Goal: Entertainment & Leisure: Consume media (video, audio)

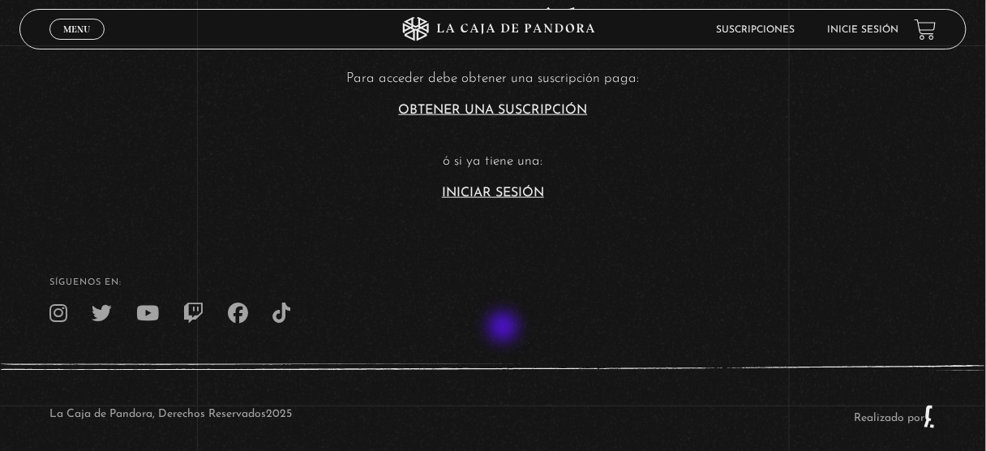
scroll to position [454, 0]
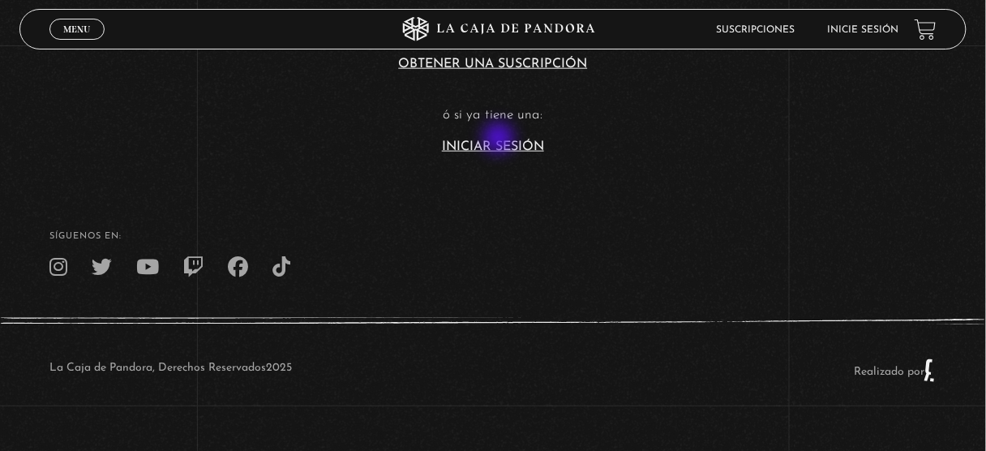
click at [500, 140] on link "Iniciar Sesión" at bounding box center [493, 146] width 102 height 13
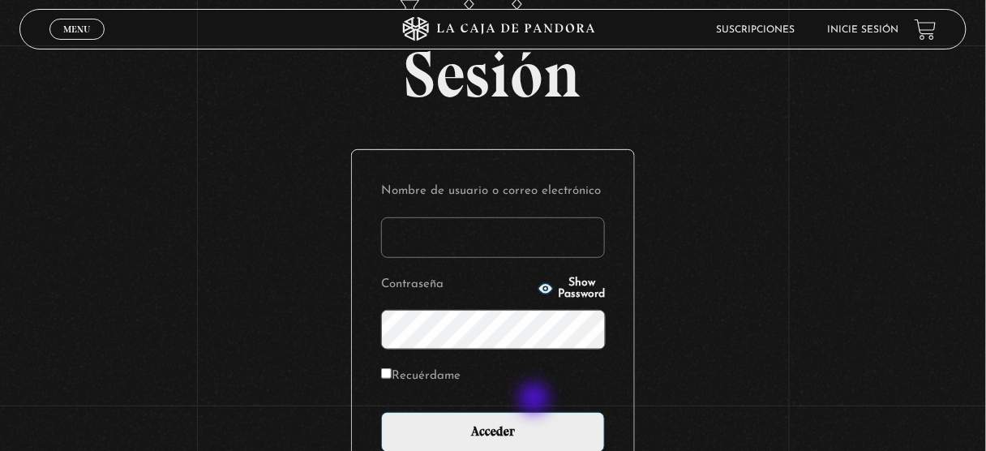
scroll to position [195, 0]
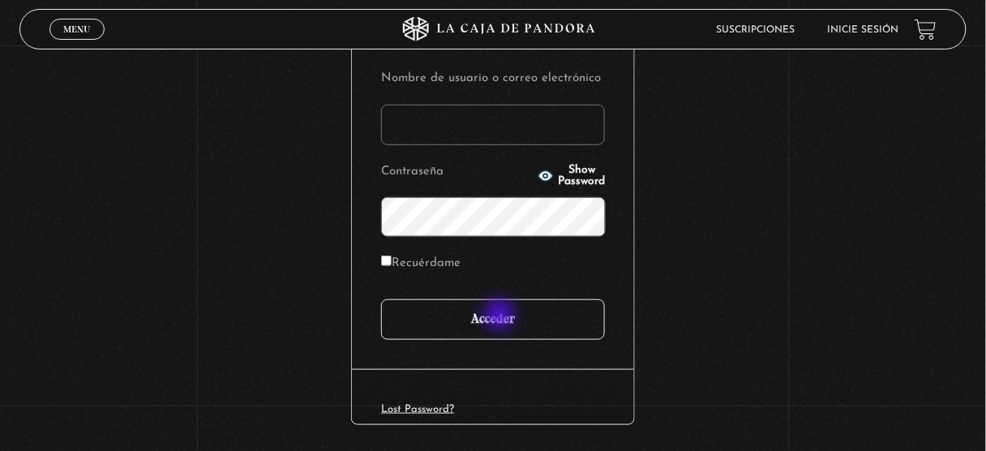
type input "juligonzalez26.10@gmail.com"
click at [501, 315] on input "Acceder" at bounding box center [493, 319] width 224 height 41
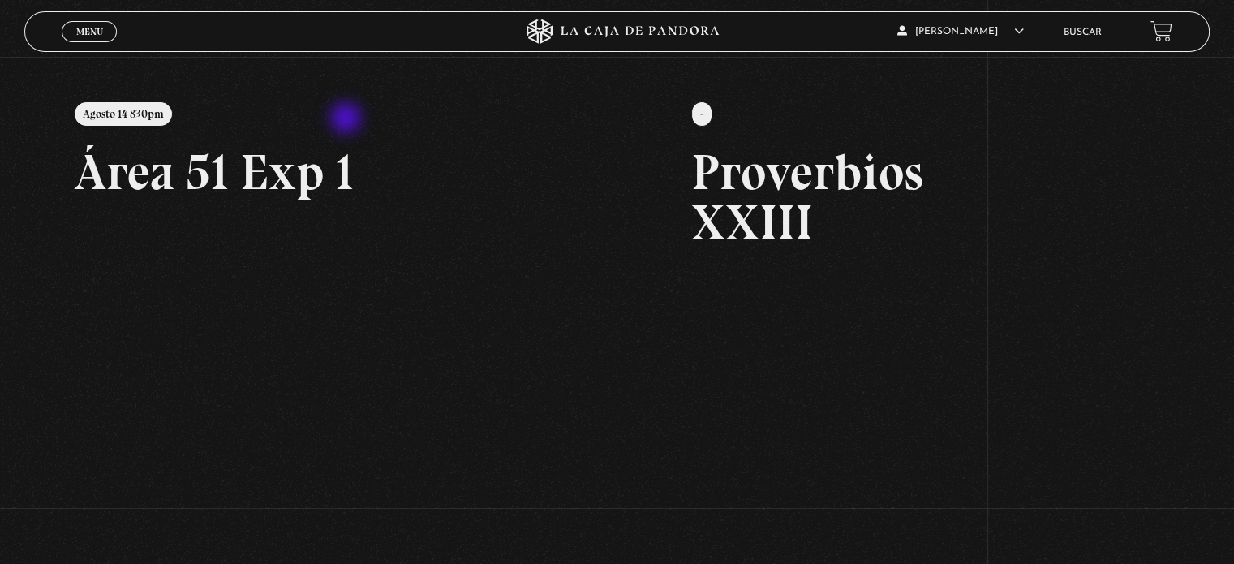
scroll to position [97, 0]
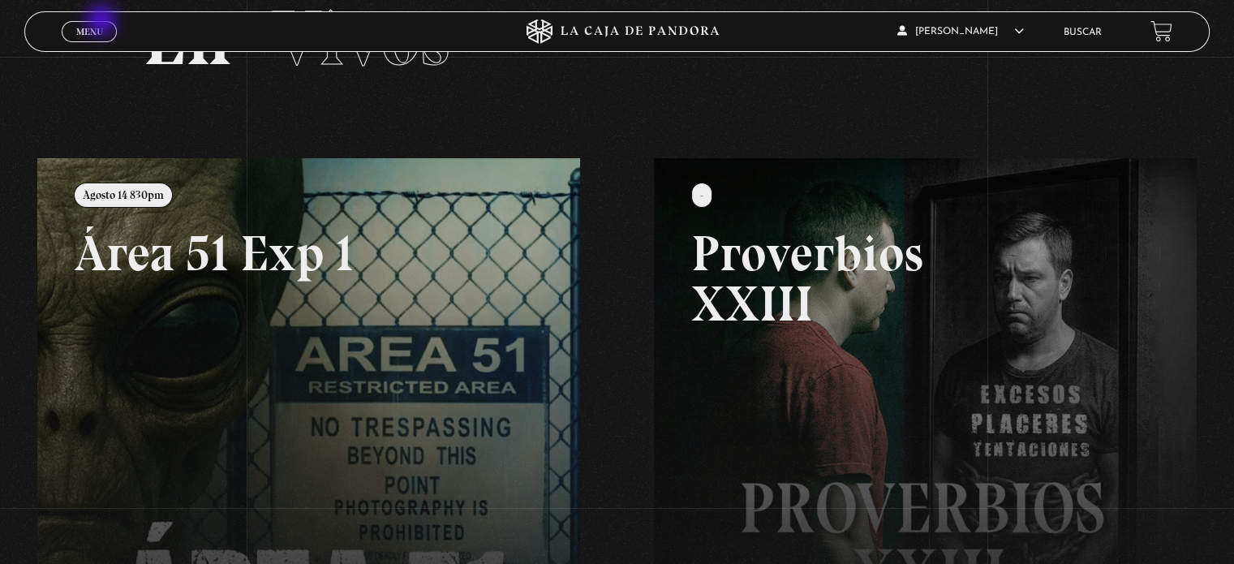
click at [102, 24] on link "Menu Cerrar" at bounding box center [89, 31] width 55 height 21
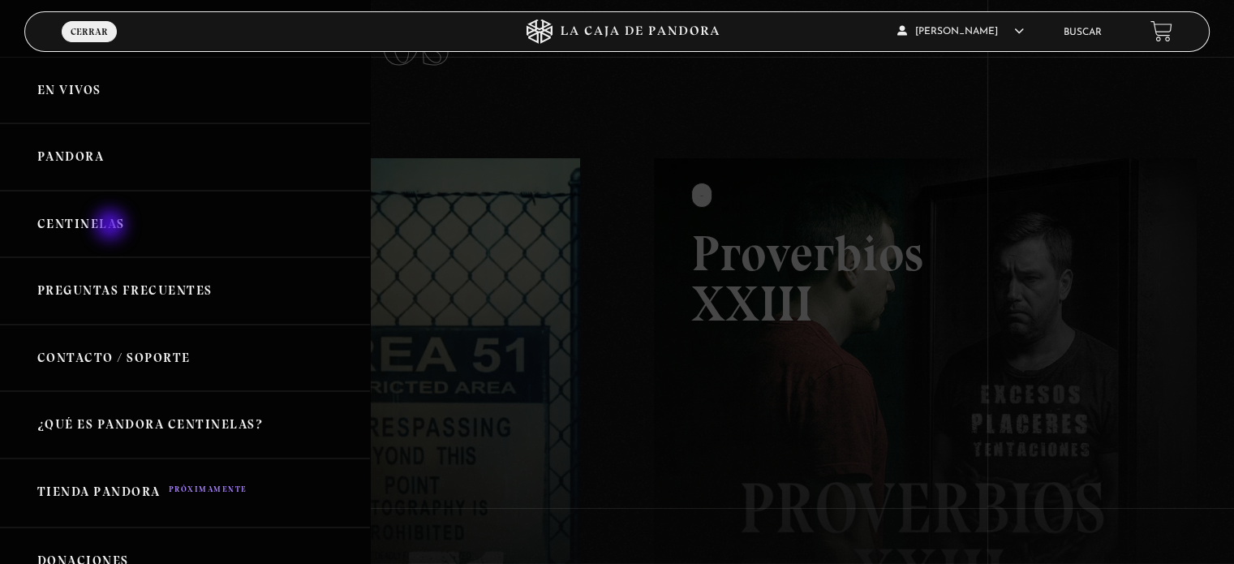
click at [112, 226] on link "Centinelas" at bounding box center [185, 224] width 370 height 67
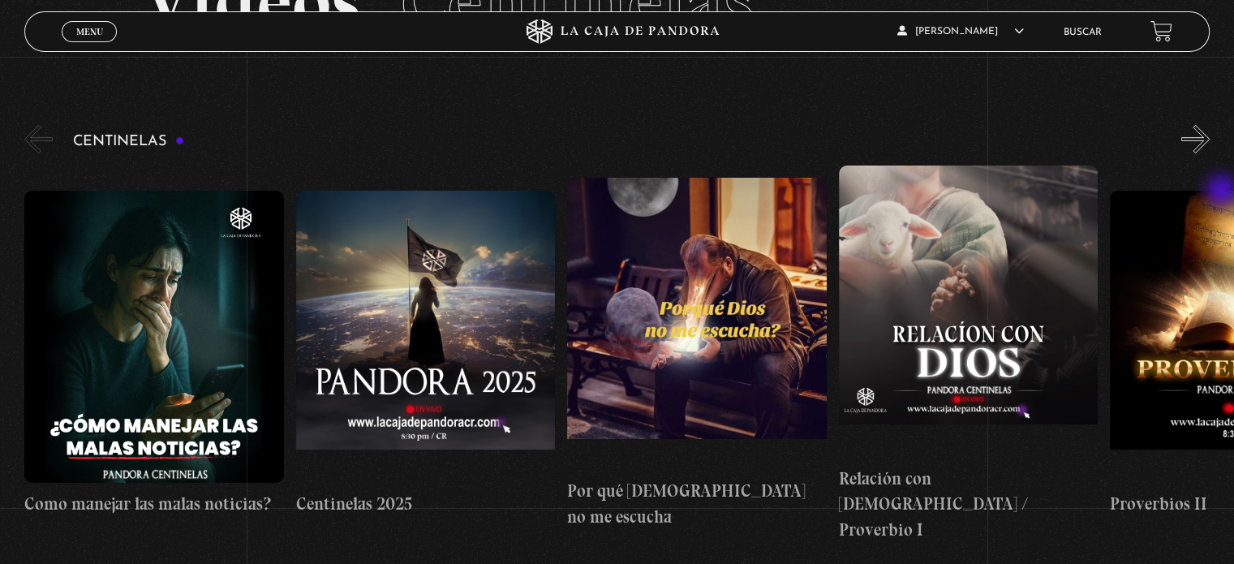
scroll to position [162, 0]
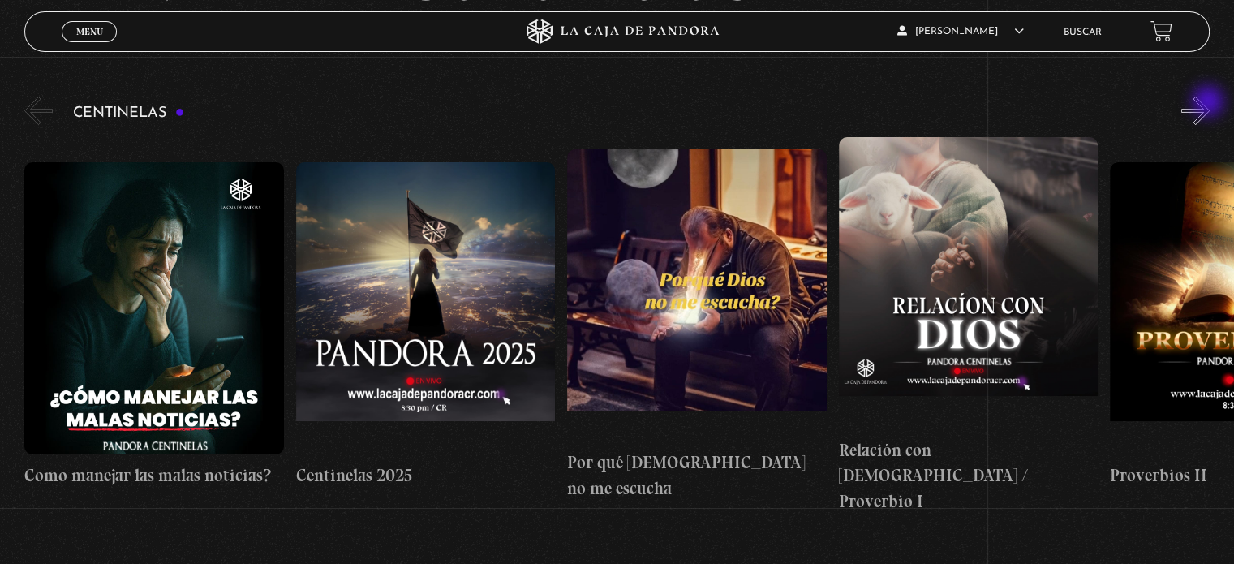
click at [1209, 102] on button "»" at bounding box center [1195, 111] width 28 height 28
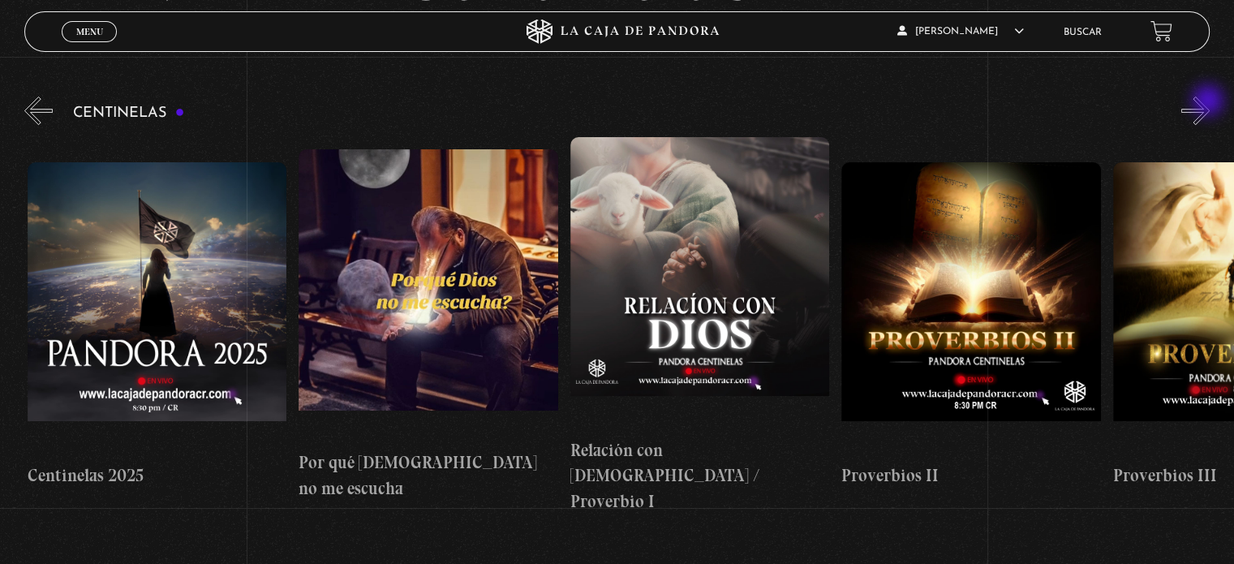
click at [1209, 102] on button "»" at bounding box center [1195, 111] width 28 height 28
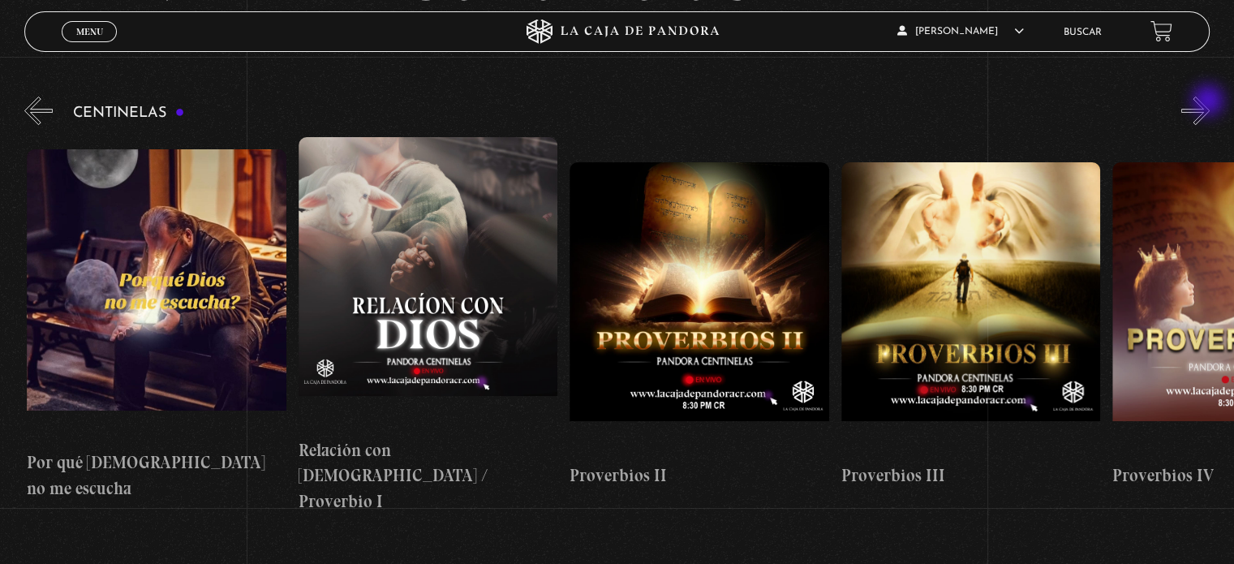
click at [1209, 102] on button "»" at bounding box center [1195, 111] width 28 height 28
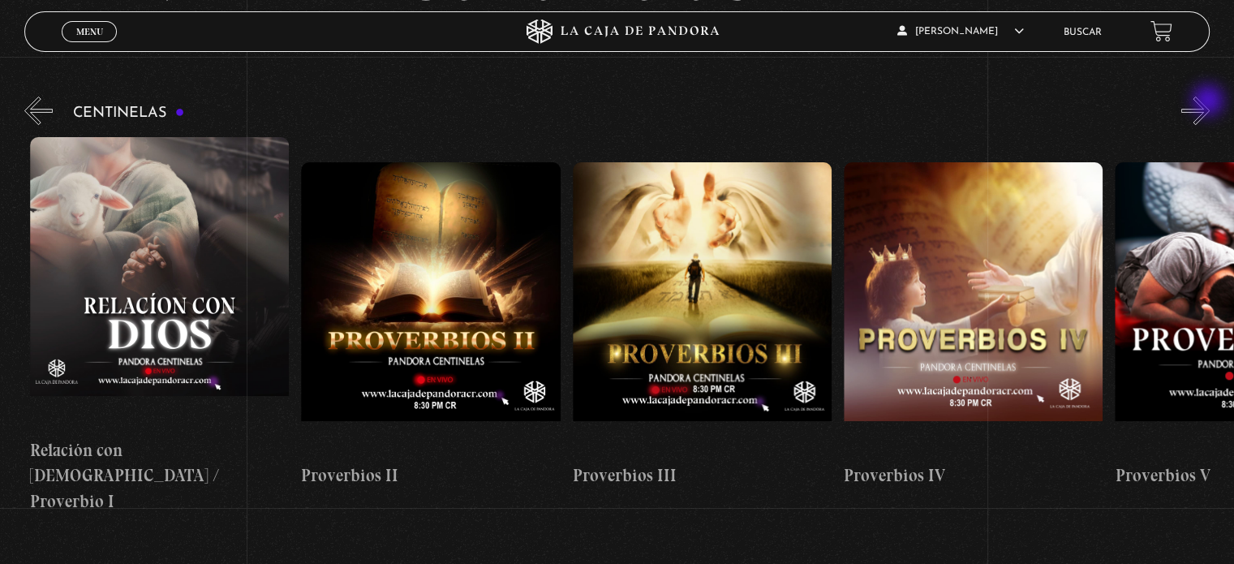
click at [1209, 102] on button "»" at bounding box center [1195, 111] width 28 height 28
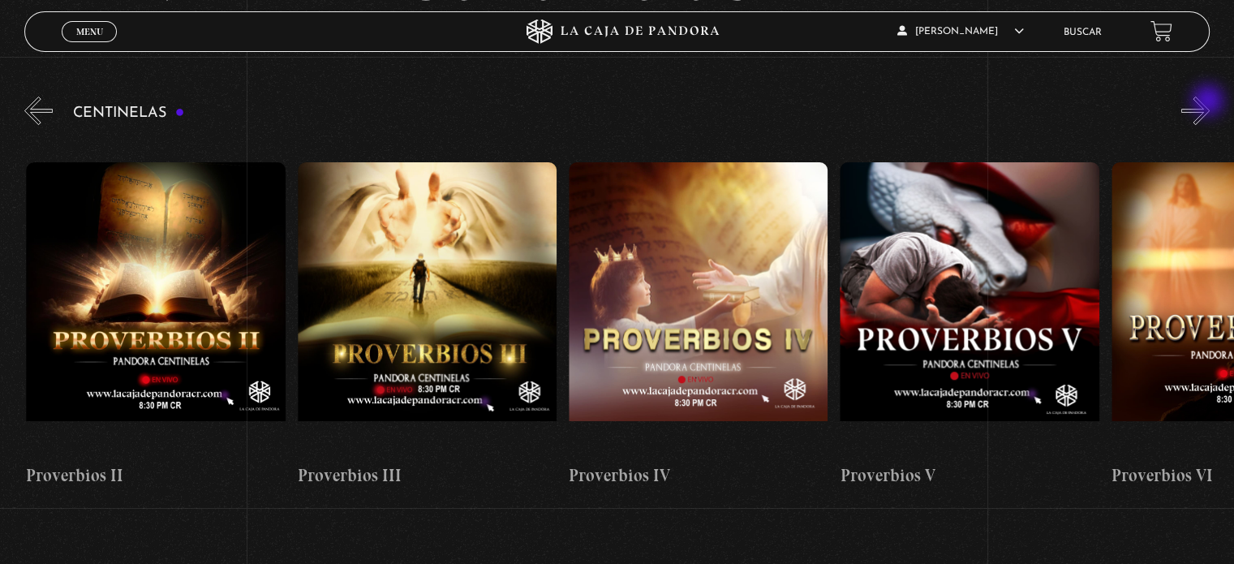
click at [1209, 102] on button "»" at bounding box center [1195, 111] width 28 height 28
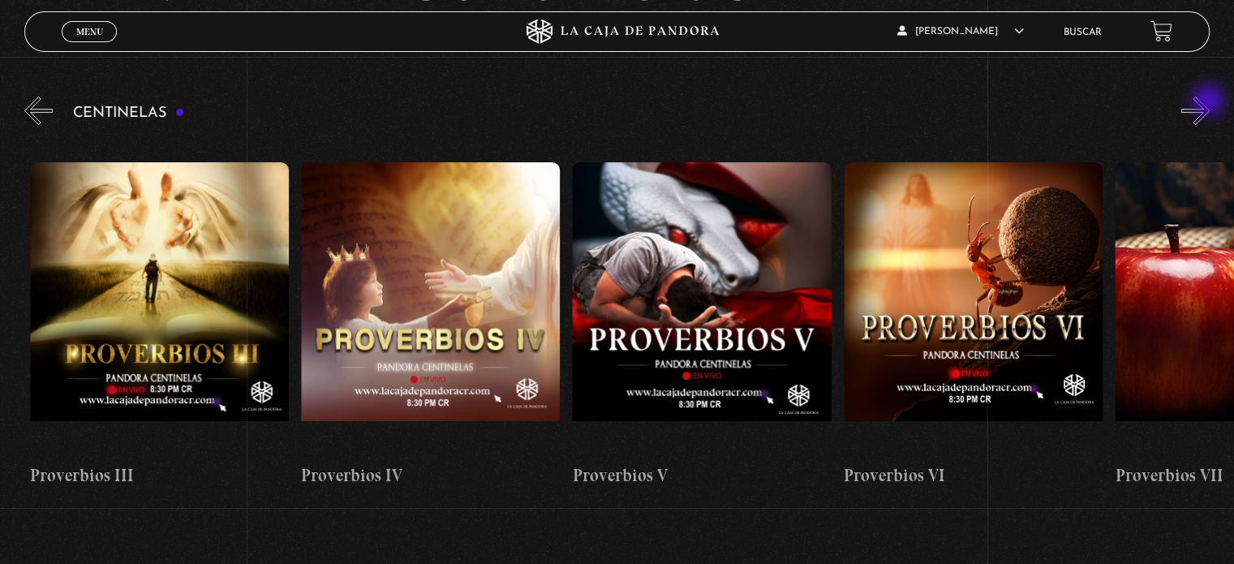
click at [1209, 102] on button "»" at bounding box center [1195, 111] width 28 height 28
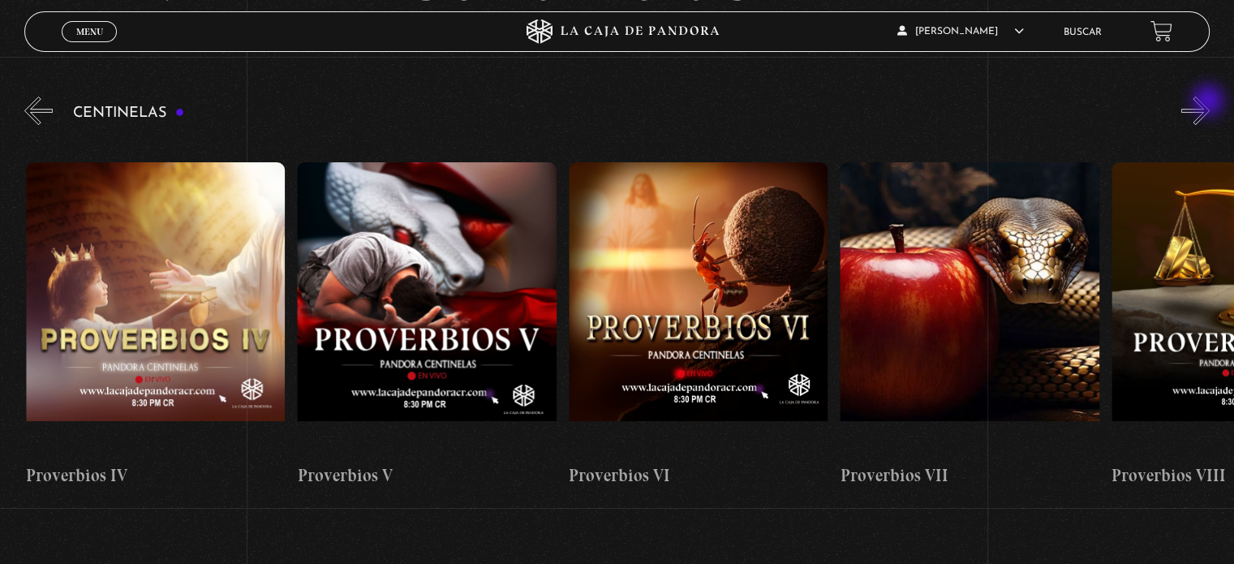
click at [1209, 102] on button "»" at bounding box center [1195, 111] width 28 height 28
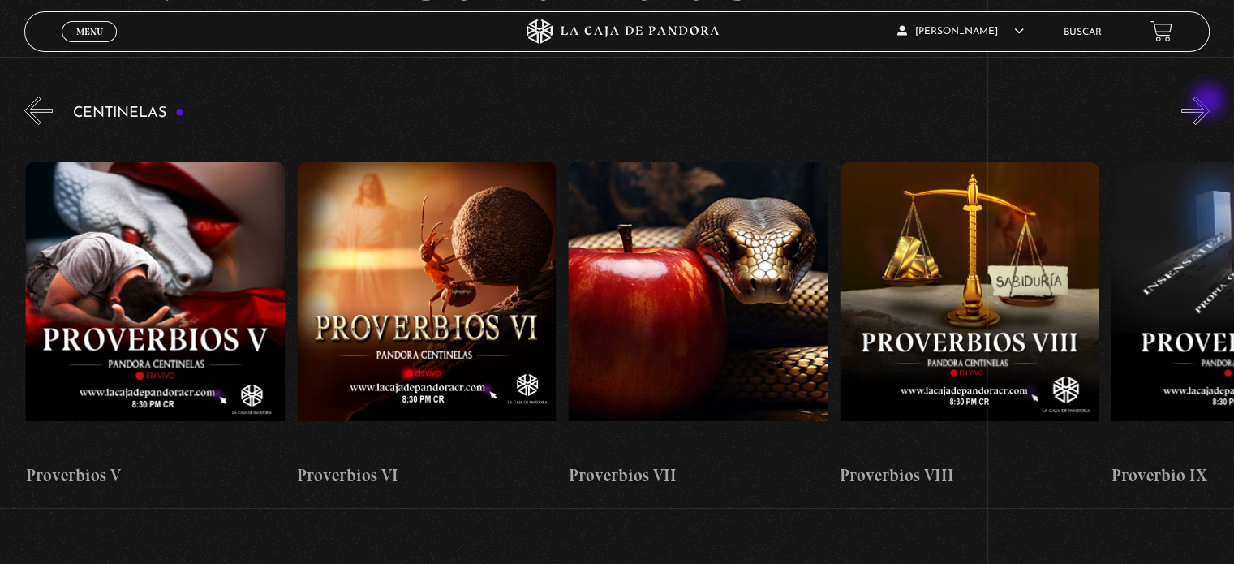
click at [1209, 102] on button "»" at bounding box center [1195, 111] width 28 height 28
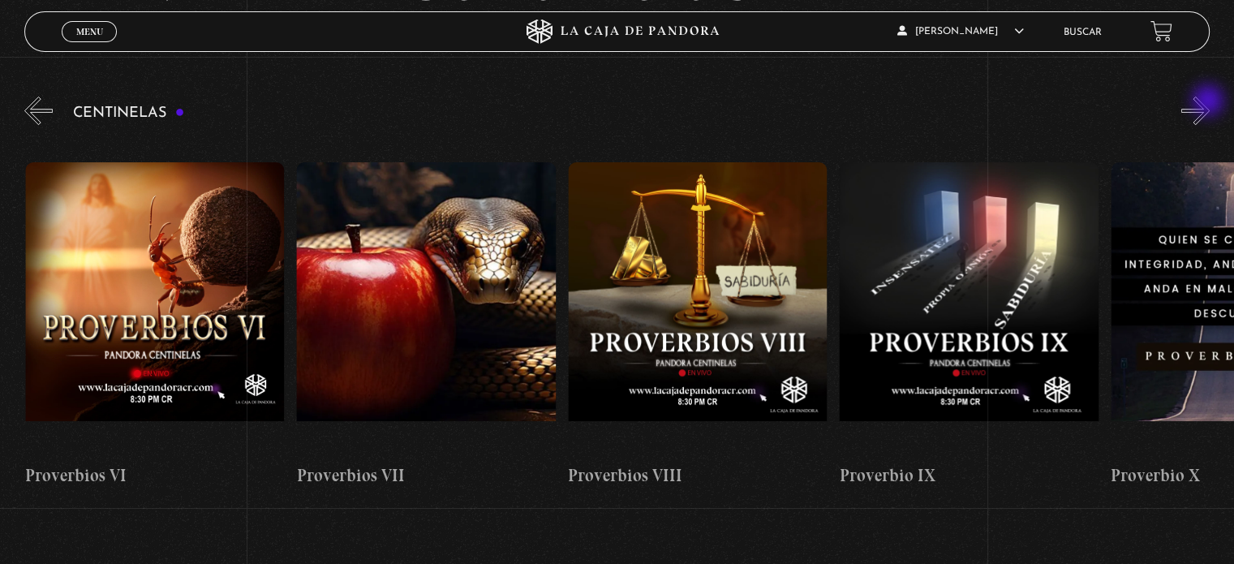
click at [1209, 102] on button "»" at bounding box center [1195, 111] width 28 height 28
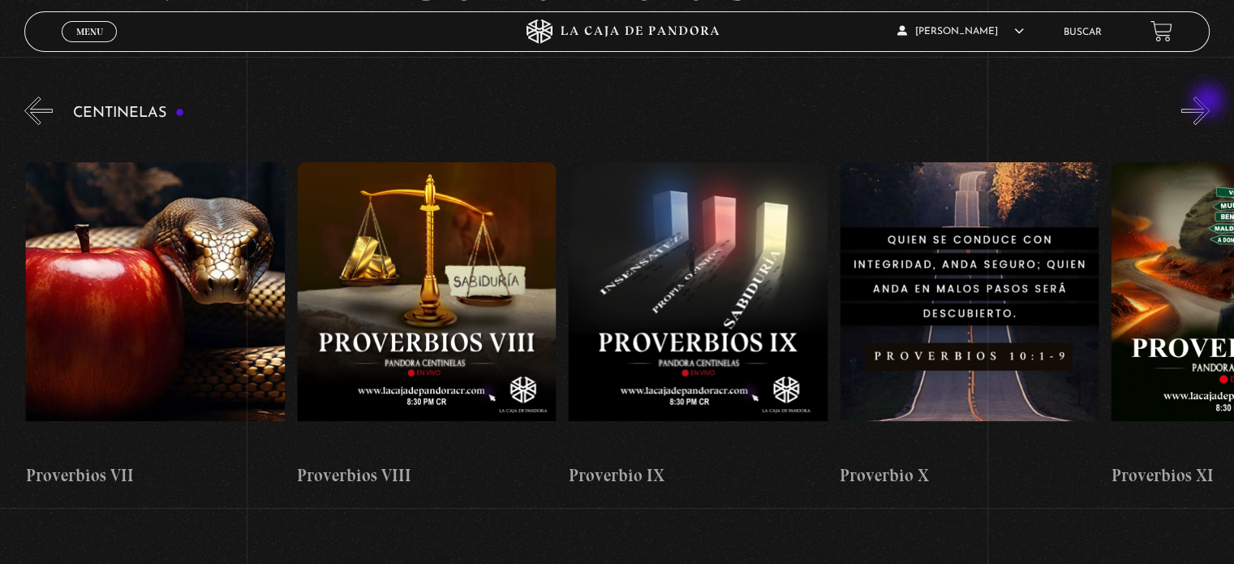
click at [1209, 102] on button "»" at bounding box center [1195, 111] width 28 height 28
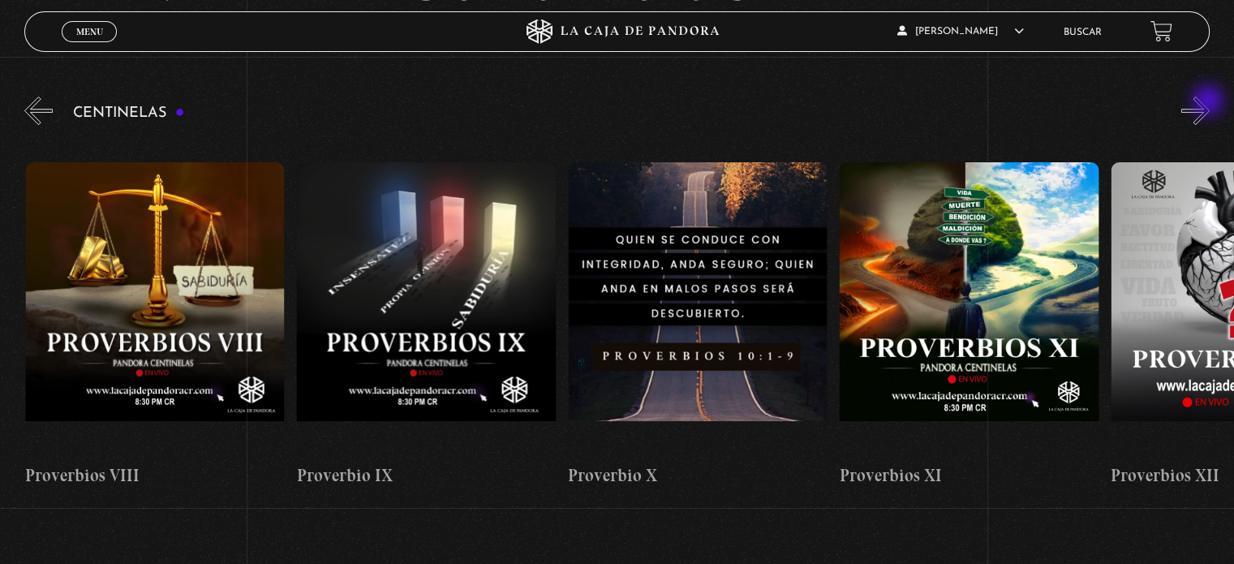
click at [1209, 102] on button "»" at bounding box center [1195, 111] width 28 height 28
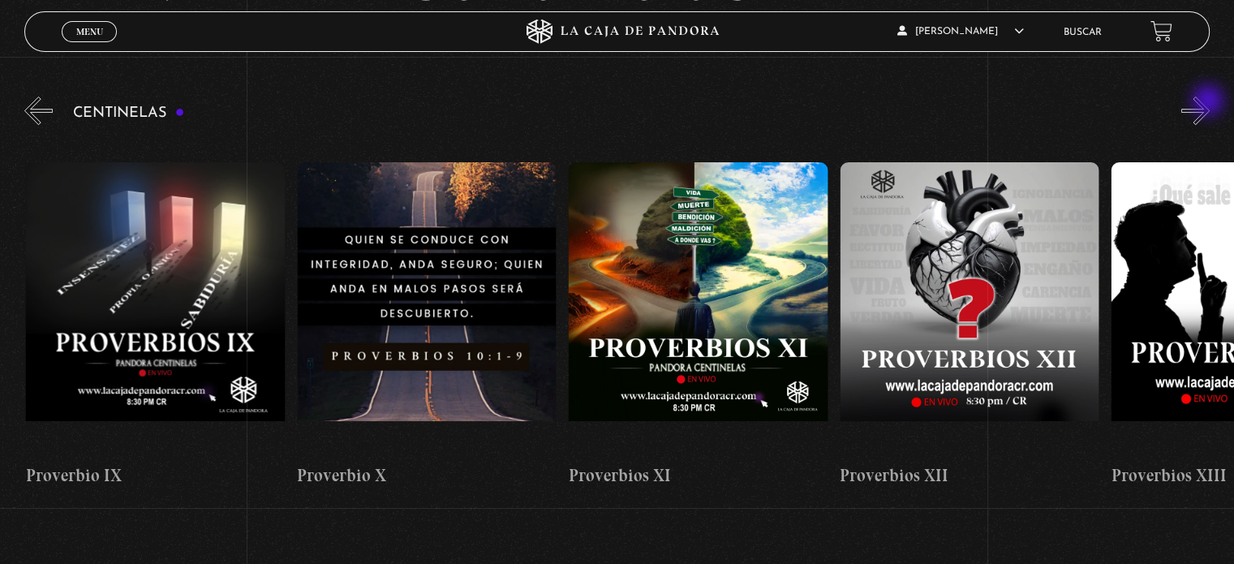
scroll to position [0, 2984]
click at [1209, 102] on button "»" at bounding box center [1195, 111] width 28 height 28
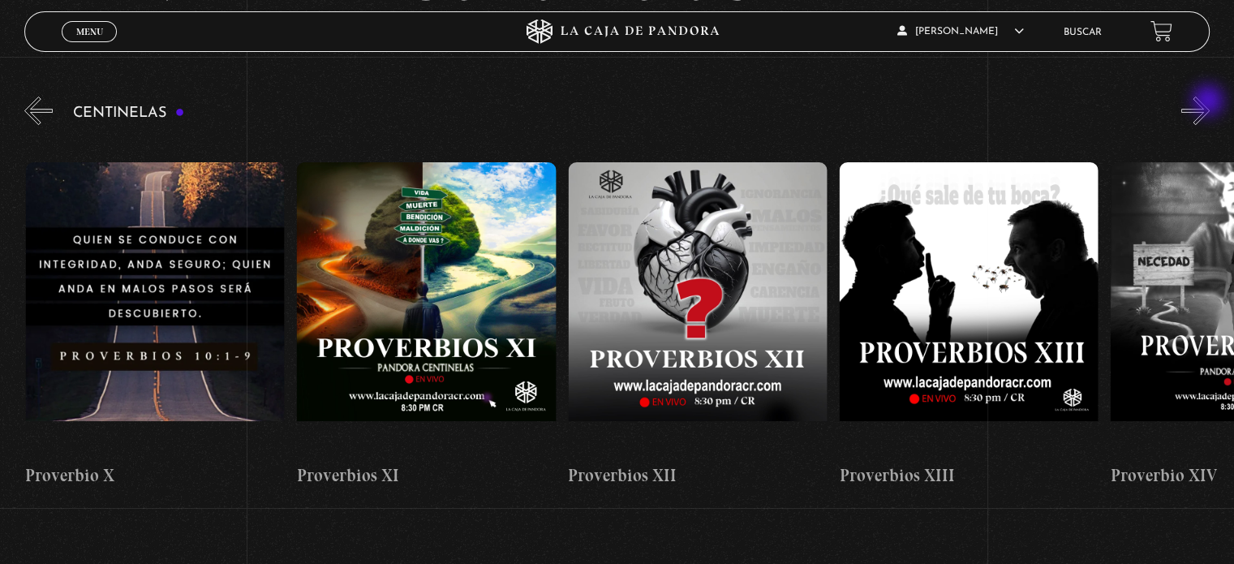
click at [1209, 102] on button "»" at bounding box center [1195, 111] width 28 height 28
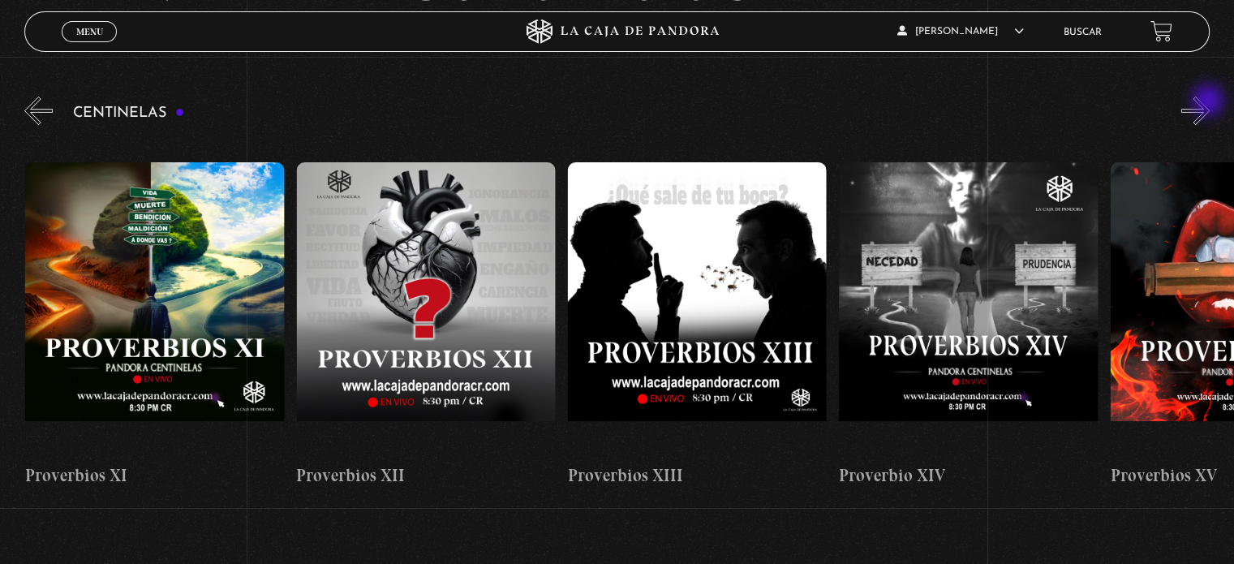
click at [1209, 102] on button "»" at bounding box center [1195, 111] width 28 height 28
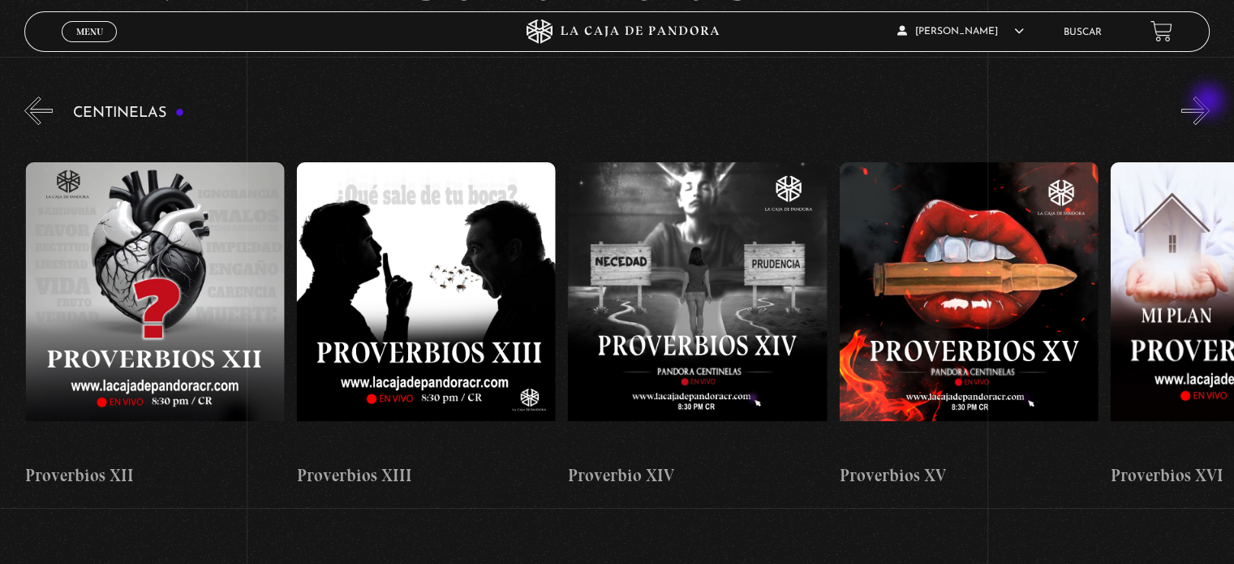
click at [1209, 102] on button "»" at bounding box center [1195, 111] width 28 height 28
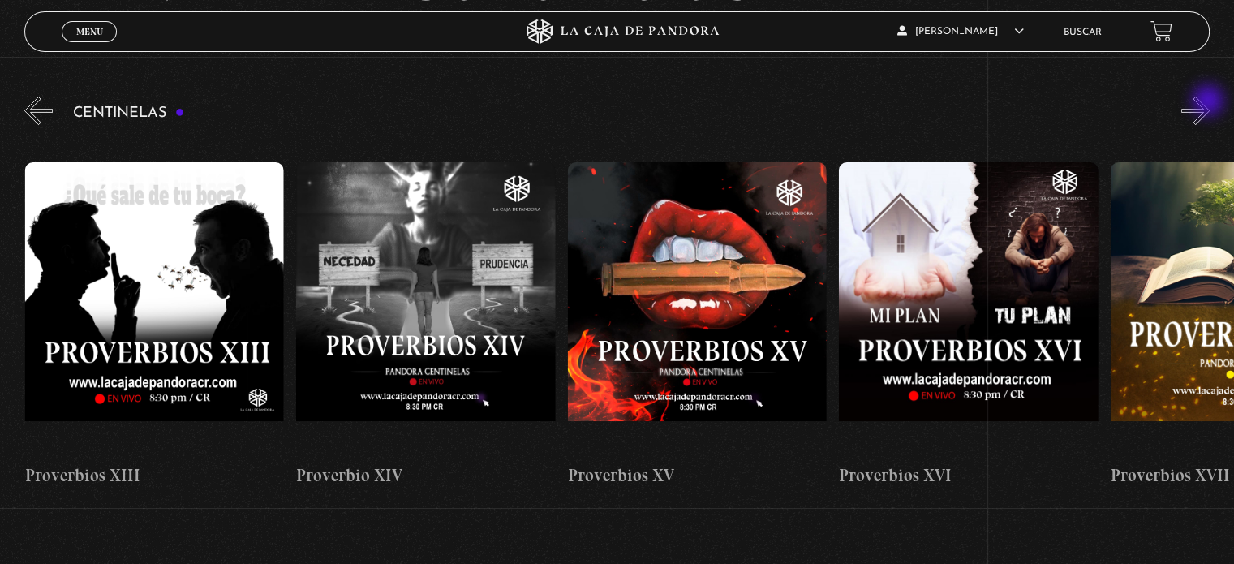
click at [1209, 102] on button "»" at bounding box center [1195, 111] width 28 height 28
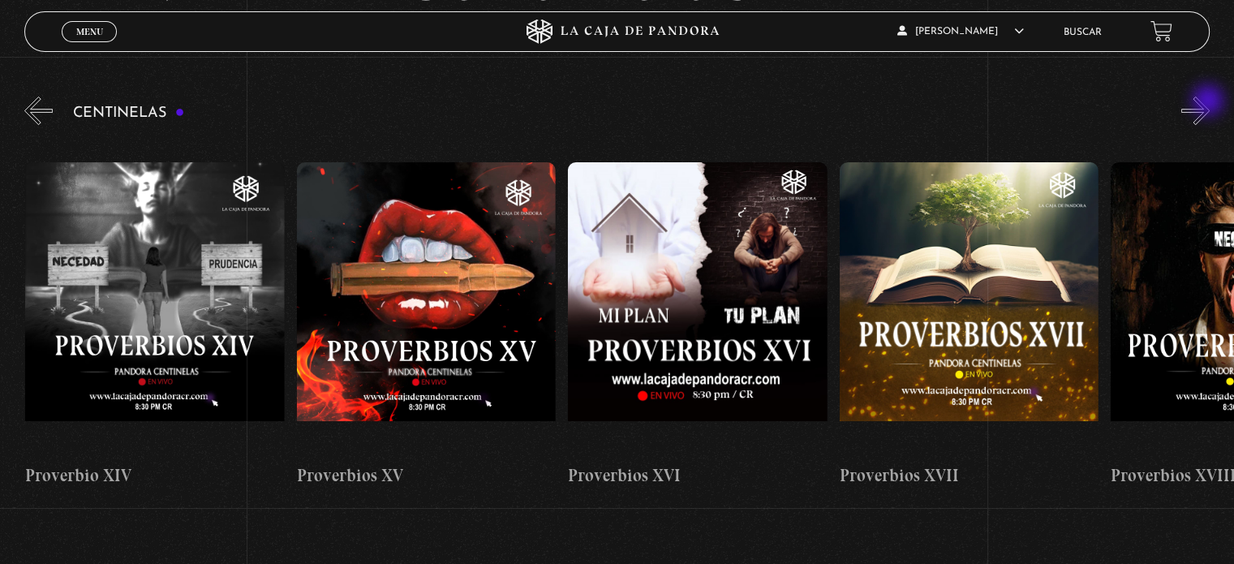
click at [1209, 102] on button "»" at bounding box center [1195, 111] width 28 height 28
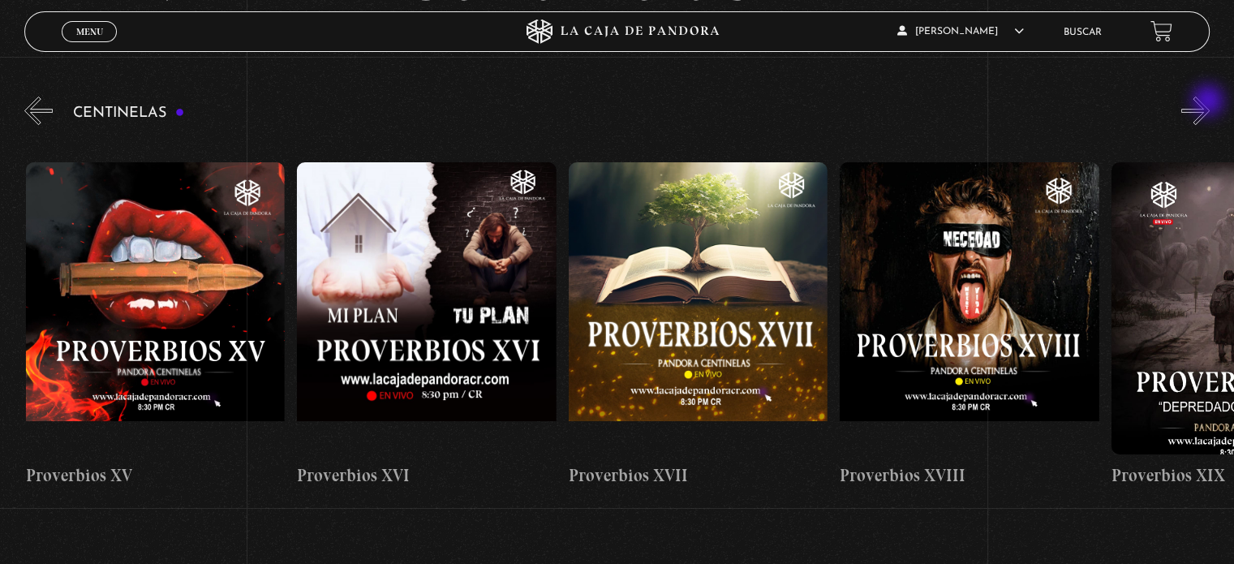
scroll to position [0, 4610]
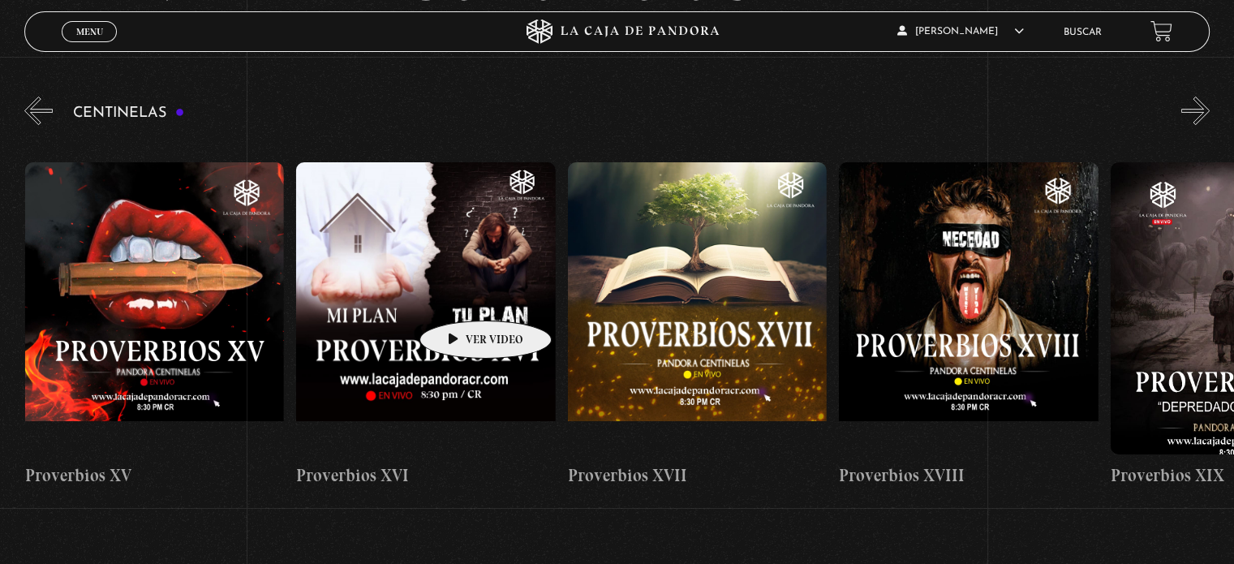
click at [460, 296] on figure at bounding box center [425, 308] width 259 height 292
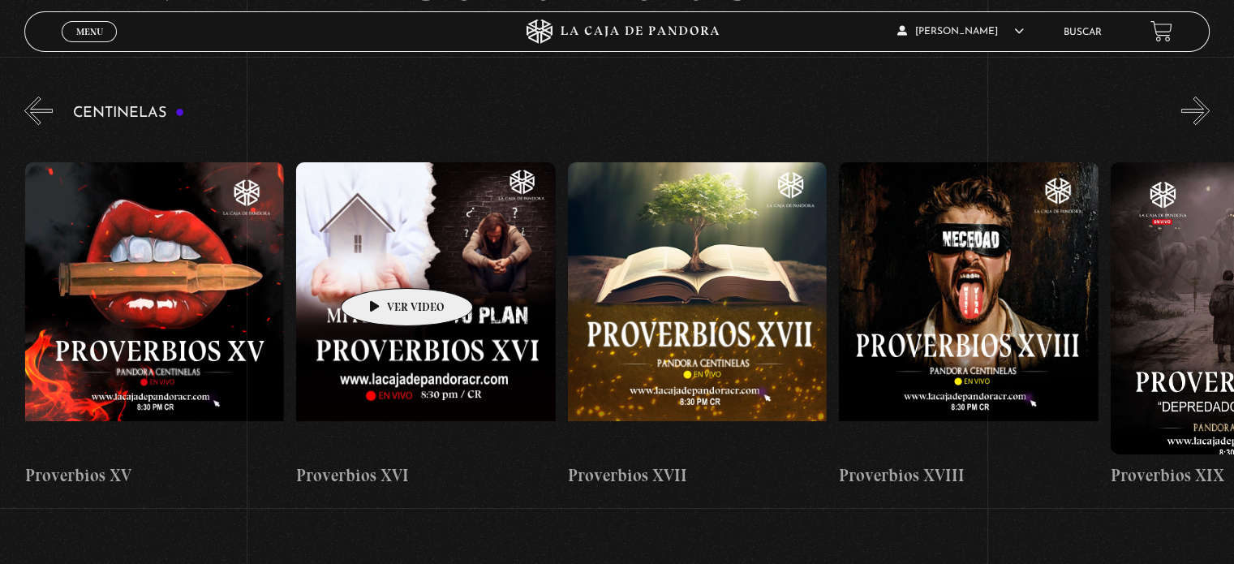
click at [381, 264] on figure at bounding box center [425, 308] width 259 height 292
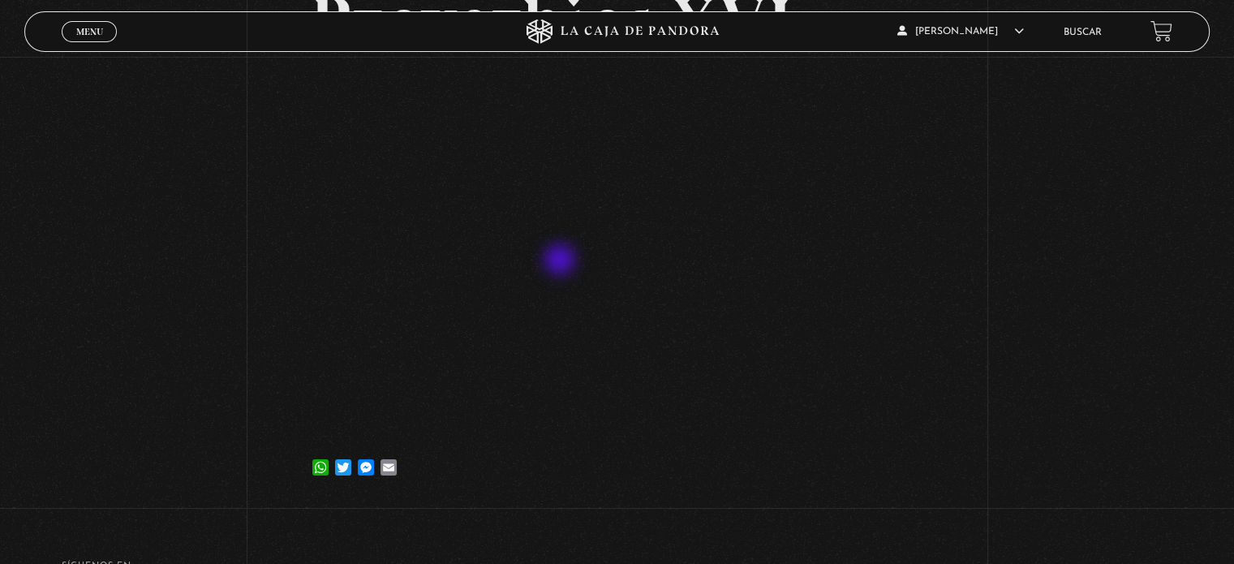
scroll to position [162, 0]
click at [1016, 217] on div "Volver [DATE] Proverbios XVI WhatsApp Twitter Messenger Email" at bounding box center [617, 199] width 1234 height 608
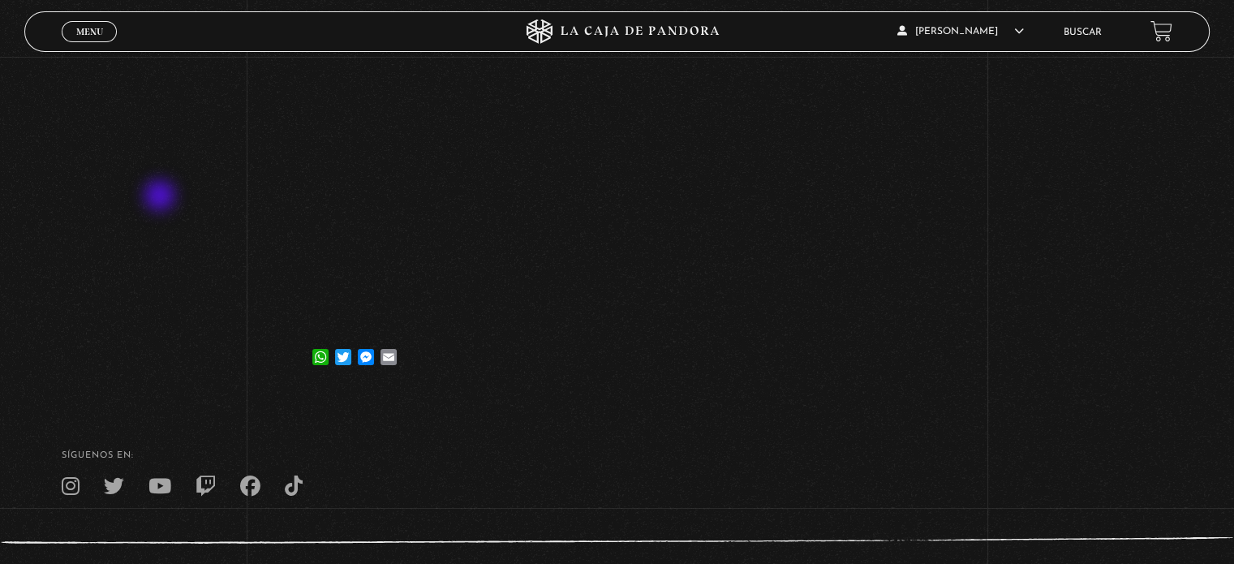
scroll to position [353, 0]
